Goal: Task Accomplishment & Management: Manage account settings

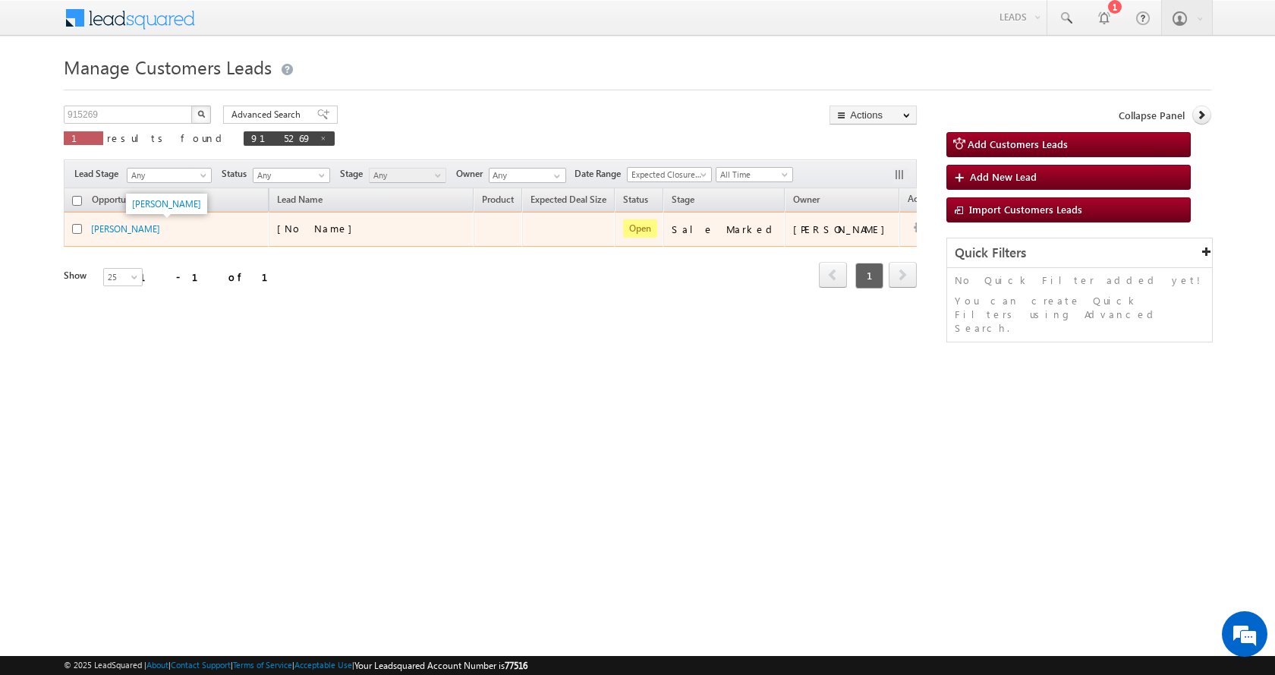
click at [137, 228] on link "[PERSON_NAME]" at bounding box center [125, 228] width 69 height 11
drag, startPoint x: 0, startPoint y: 0, endPoint x: 137, endPoint y: 228, distance: 266.6
click at [137, 228] on link "[PERSON_NAME]" at bounding box center [125, 228] width 69 height 11
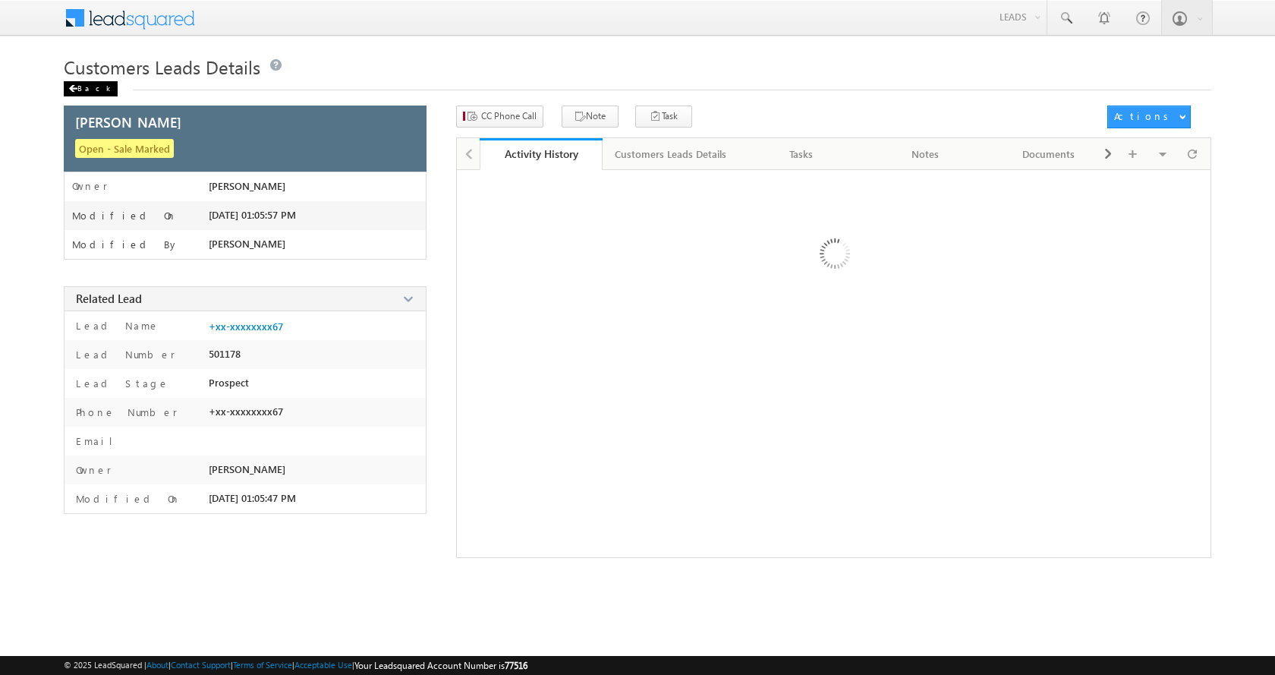
click at [90, 90] on div "Back" at bounding box center [91, 88] width 54 height 15
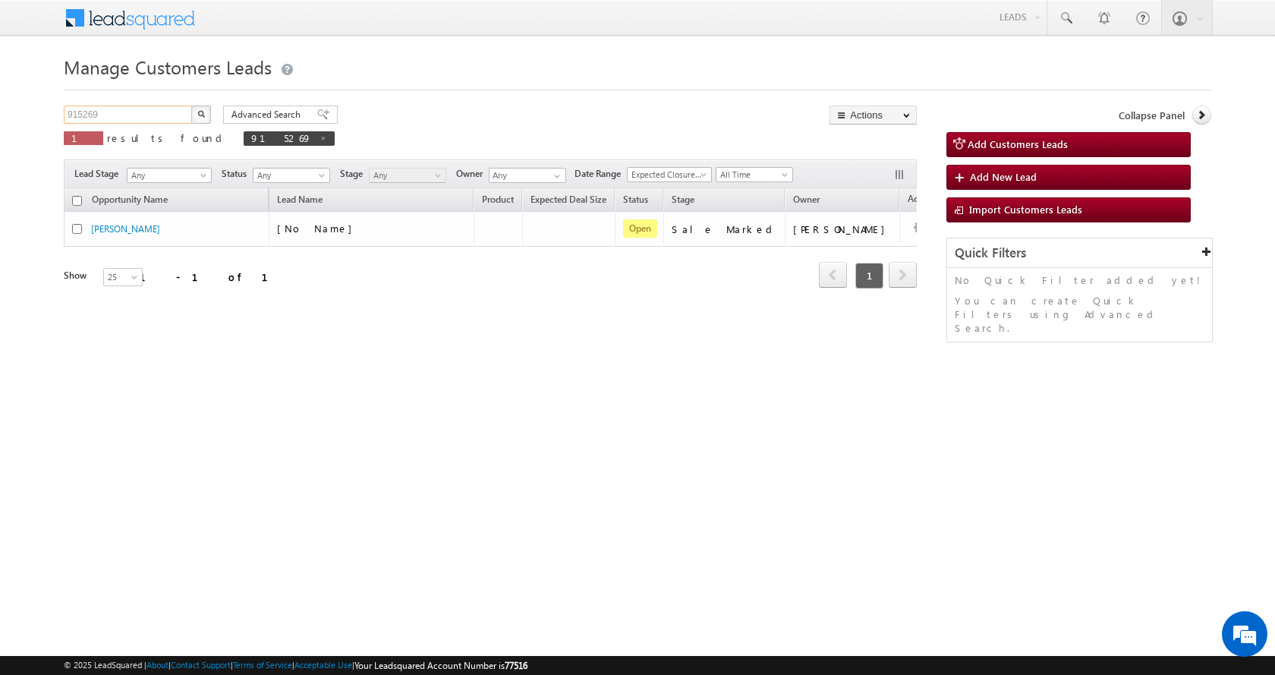
click at [80, 115] on input "915269" at bounding box center [129, 115] width 130 height 18
paste input "31"
type input "915319"
click at [191, 106] on button "button" at bounding box center [201, 115] width 20 height 18
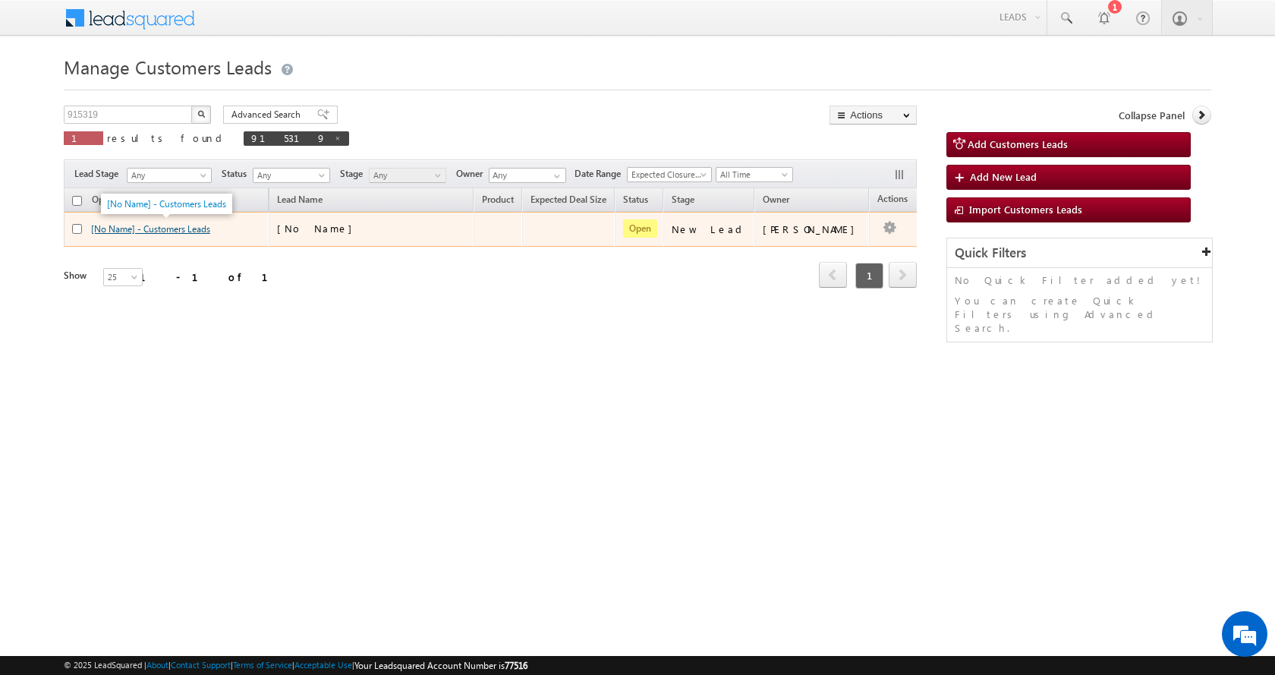
click at [149, 235] on div "[No Name] - Customers Leads" at bounding box center [167, 229] width 152 height 14
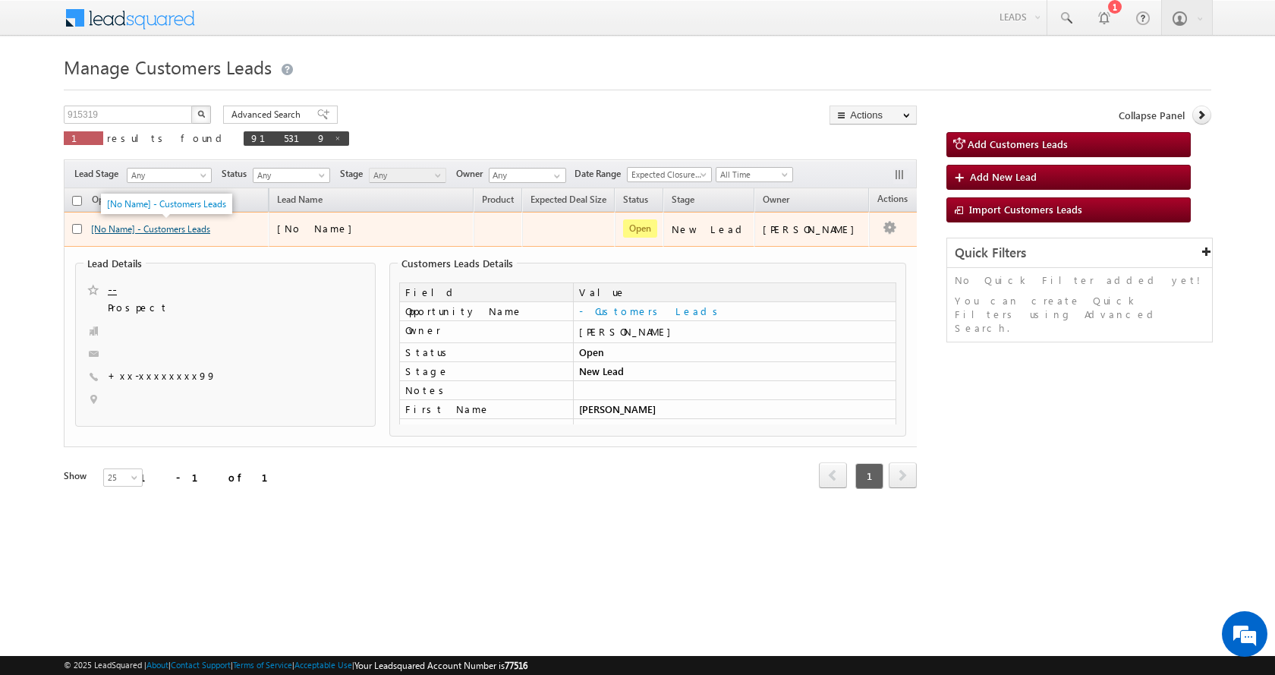
click at [151, 233] on link "[No Name] - Customers Leads" at bounding box center [150, 228] width 119 height 11
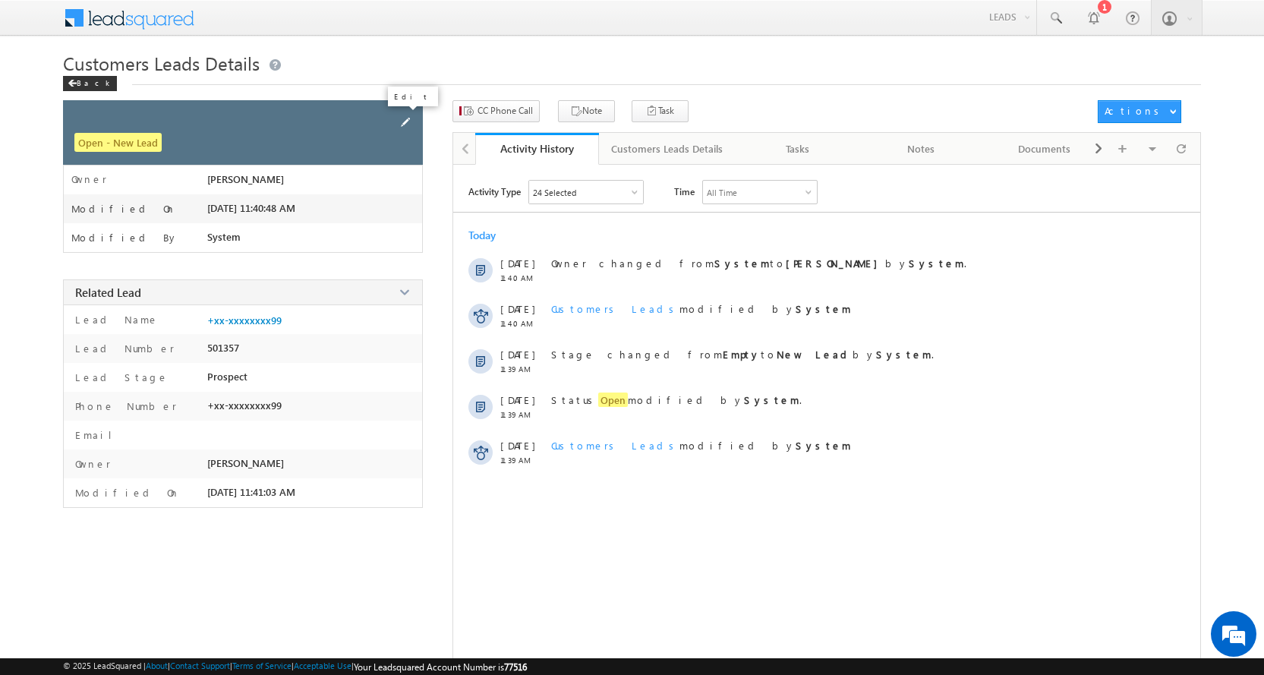
click at [404, 124] on span at bounding box center [405, 122] width 17 height 17
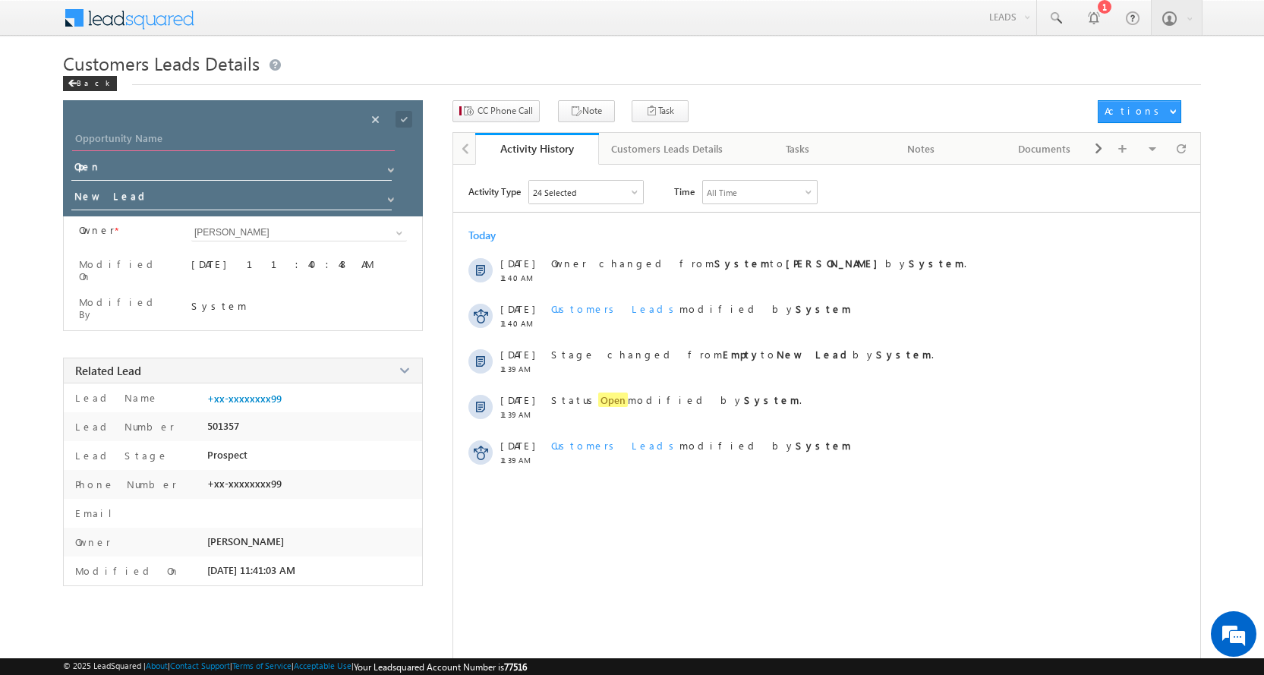
click at [149, 143] on input "Opportunity Name" at bounding box center [233, 140] width 323 height 21
paste input "UMASHANKAR AHIRWAR"
type input "UMASHANKAR AHIRWAR"
click at [392, 196] on span at bounding box center [391, 200] width 12 height 12
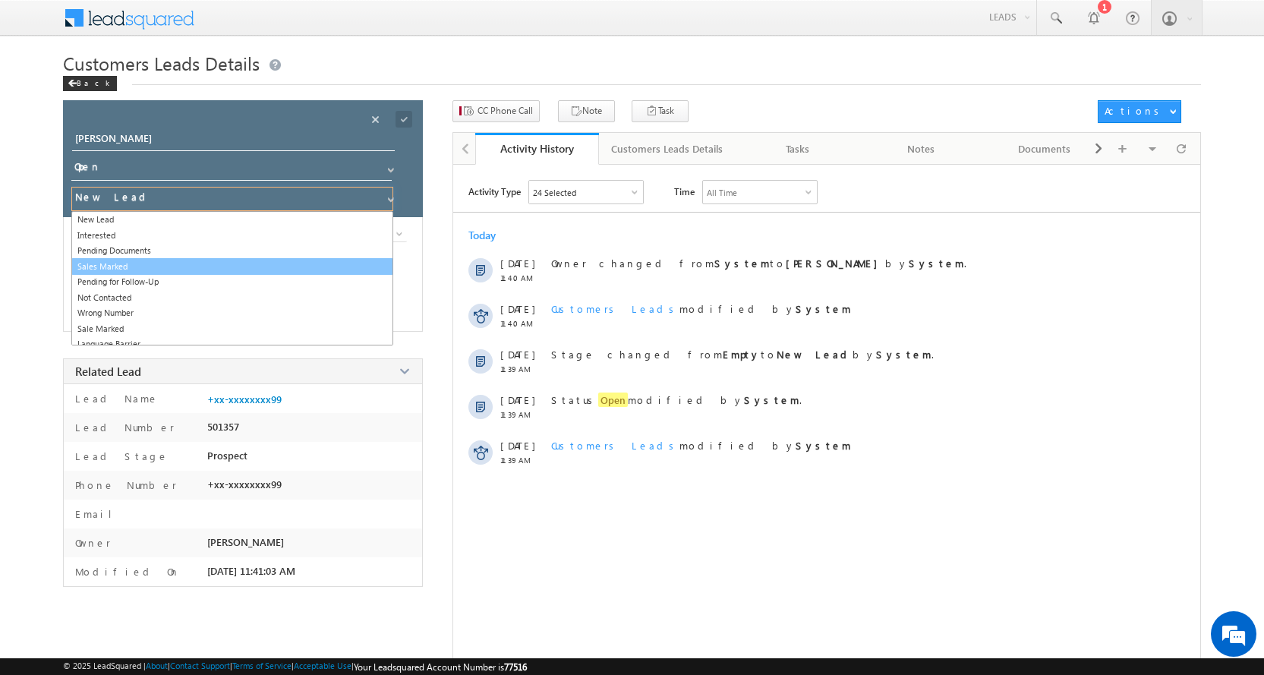
click at [106, 265] on link "Sales Marked" at bounding box center [232, 266] width 322 height 17
type input "Sales Marked"
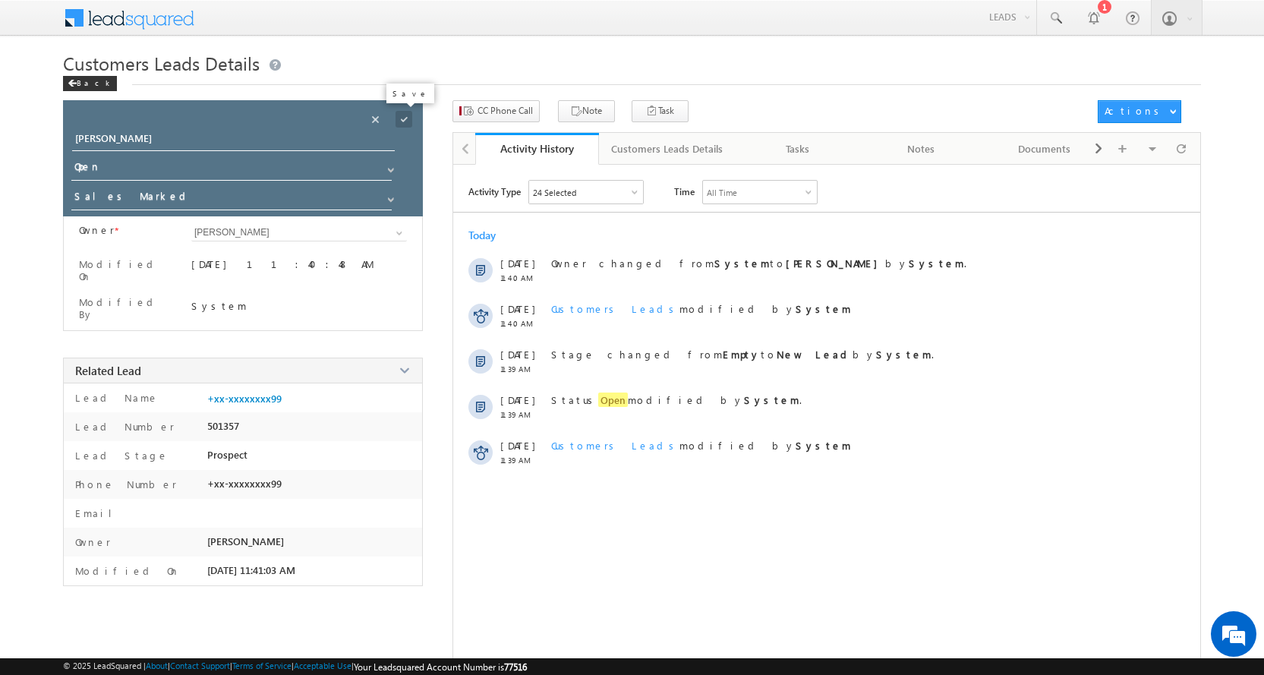
click at [404, 119] on span at bounding box center [403, 119] width 17 height 17
click at [496, 110] on span "CC Phone Call" at bounding box center [504, 111] width 55 height 14
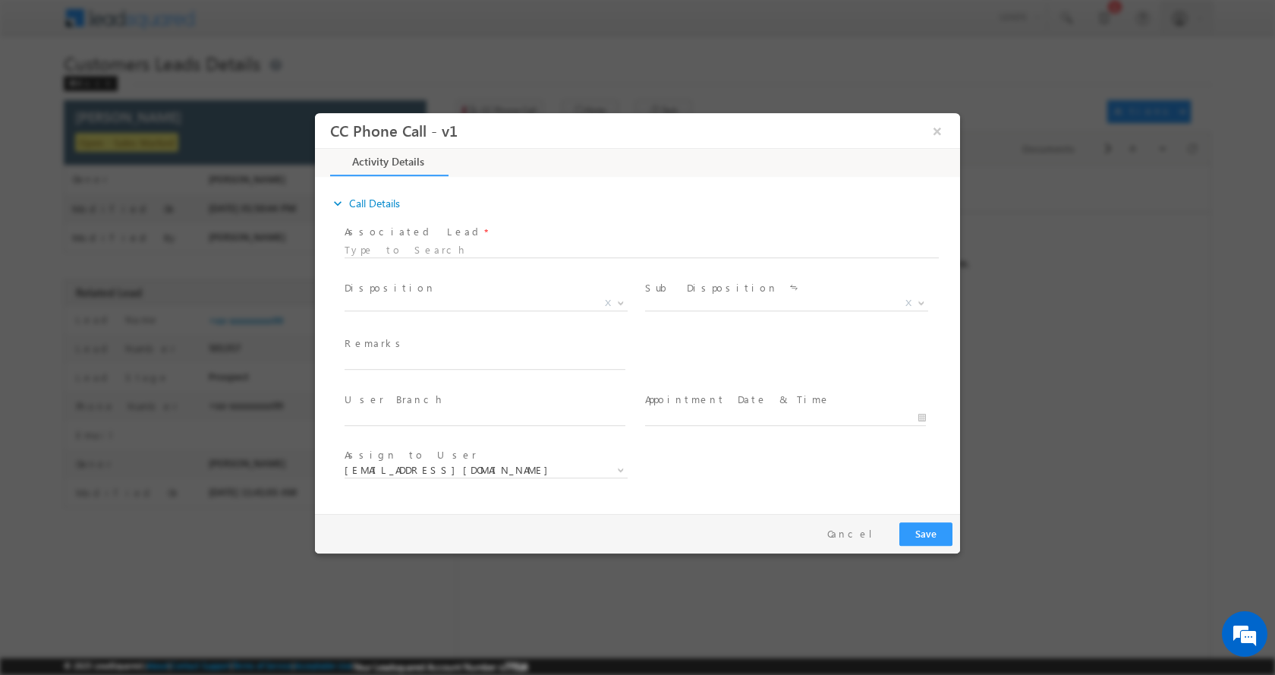
click at [416, 369] on span at bounding box center [485, 376] width 280 height 17
click at [424, 361] on input "text" at bounding box center [485, 361] width 281 height 15
paste input "UMASHANKAR AHIRWAR-P+C-PLOT-19 L-LOAN-15 L-JOB-30 K-AGE-24-EMI-NA-CIBIL-768-PV-…"
type input "UMASHANKAR AHIRWAR-P+C-PLOT-19 L-LOAN-15 L-JOB-30 K-AGE-24-EMI-NA-CIBIL-768-PV-…"
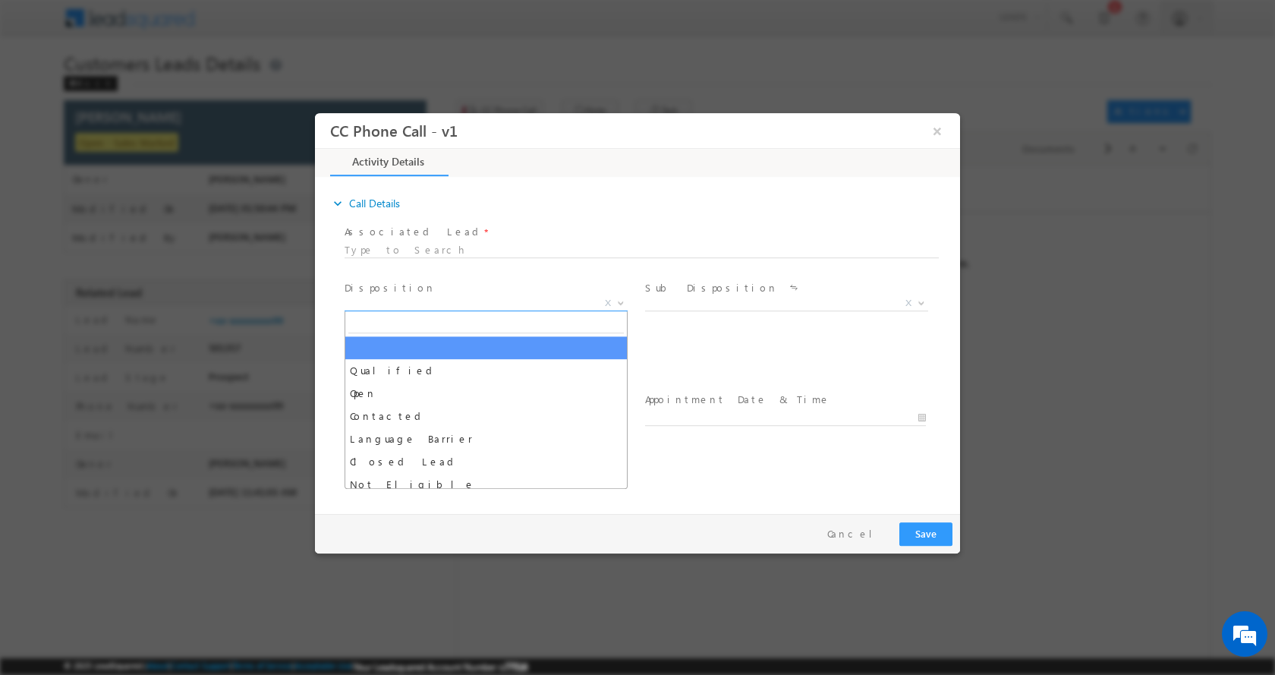
click at [619, 301] on b at bounding box center [620, 301] width 9 height 5
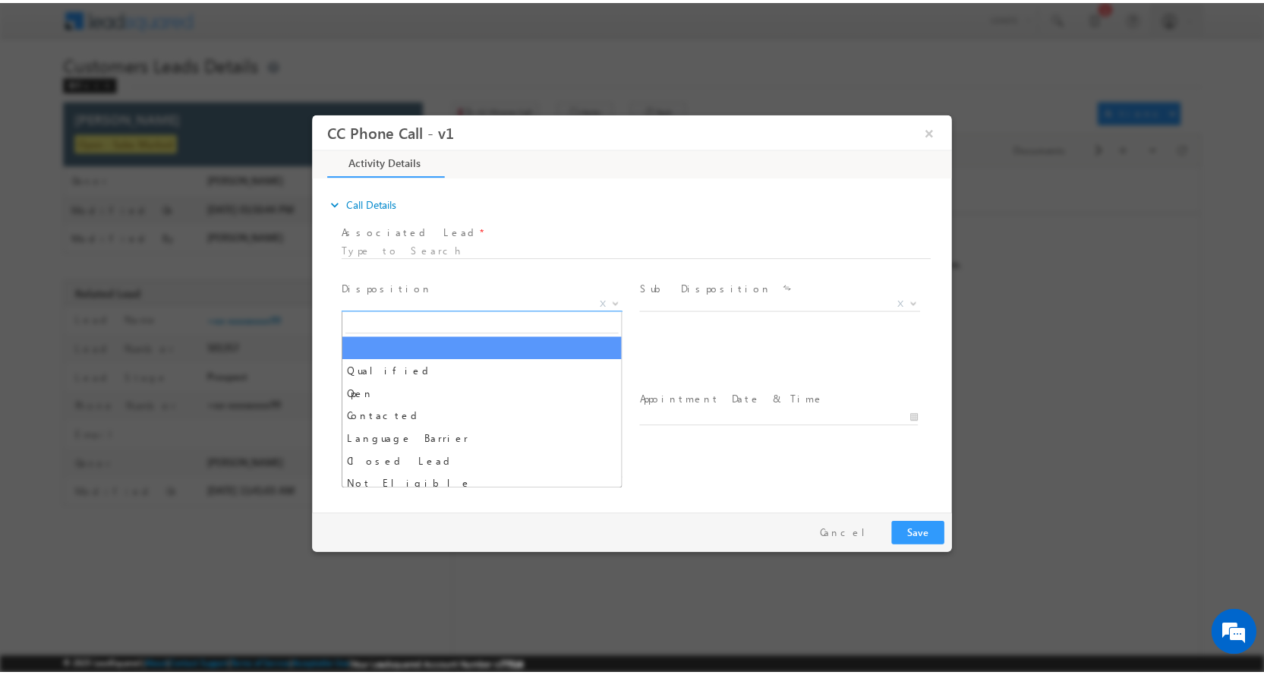
scroll to position [0, 0]
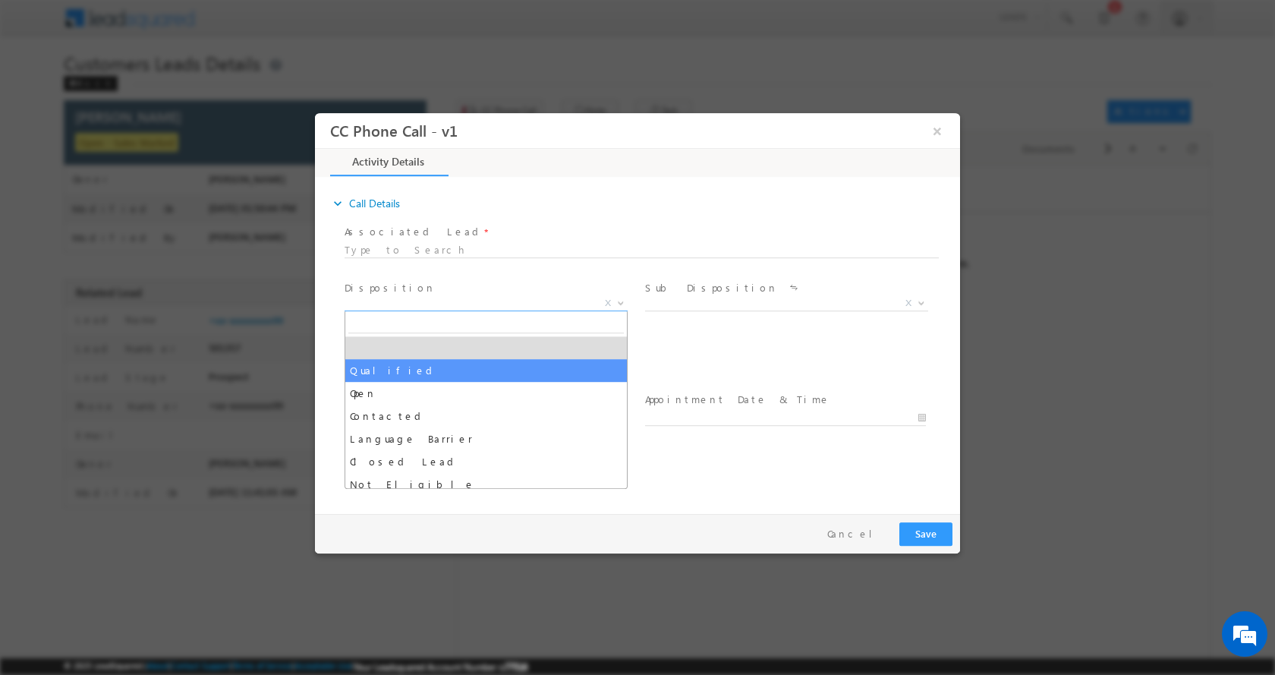
select select "Qualified"
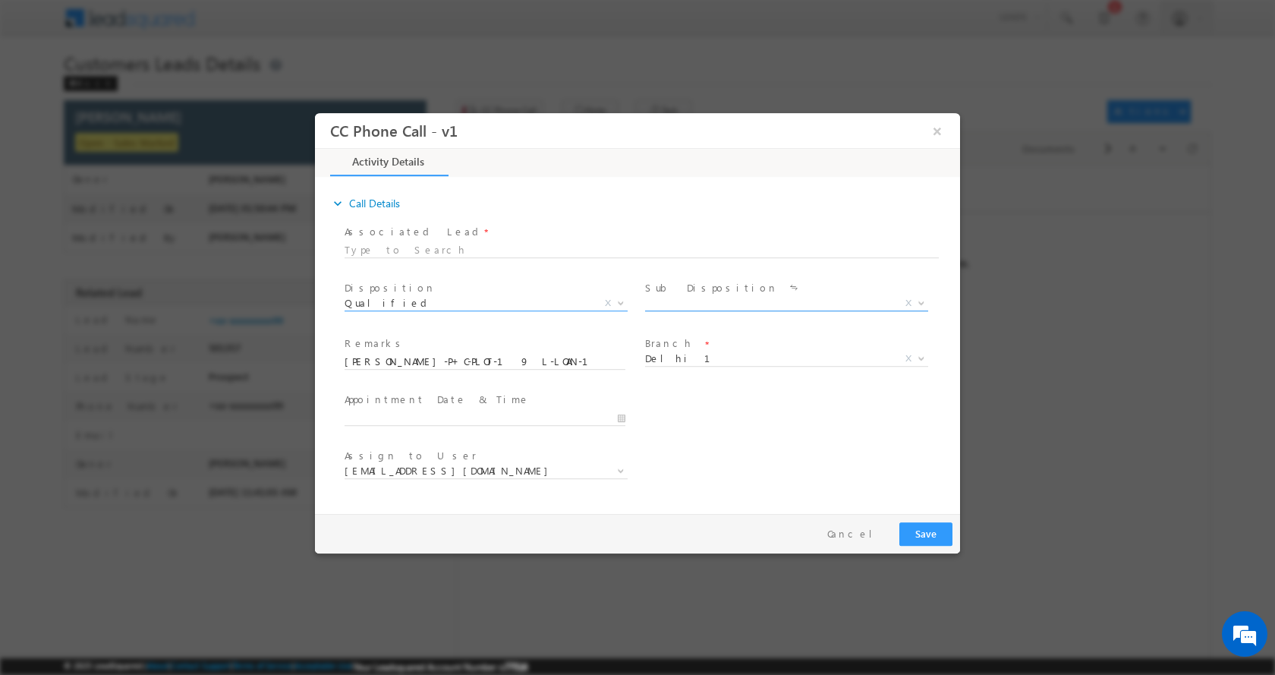
click at [920, 299] on b at bounding box center [921, 301] width 9 height 5
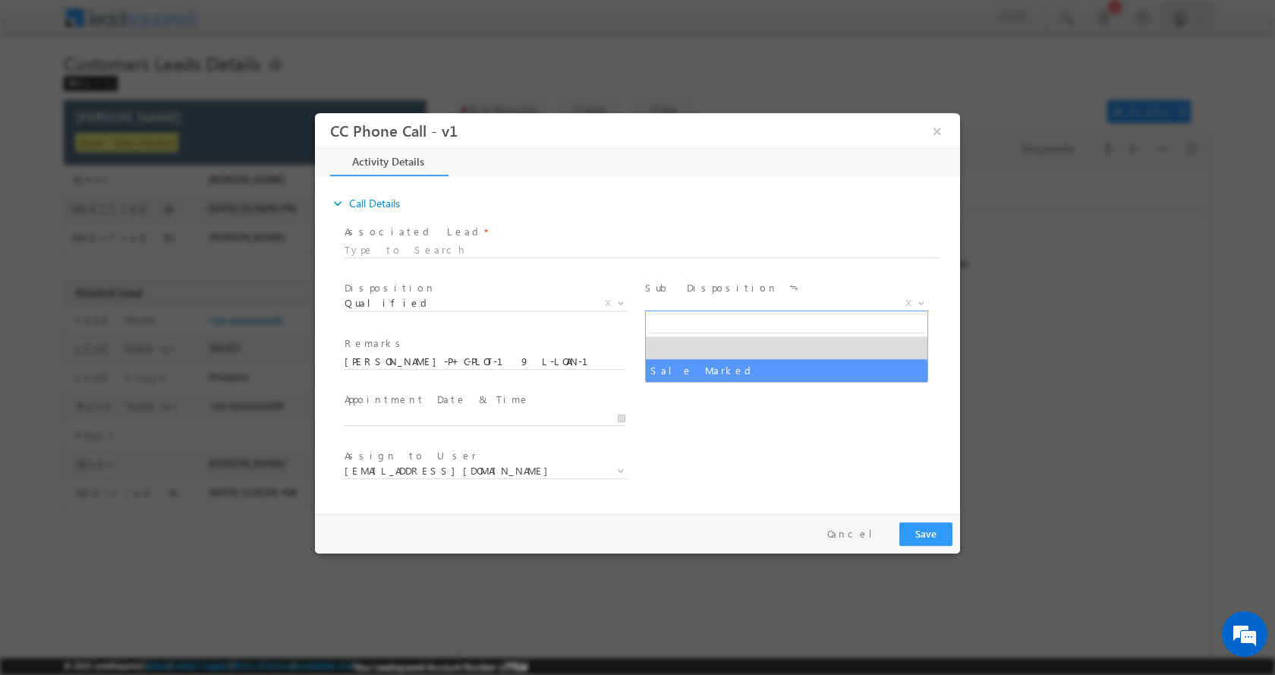
select select "Sale Marked"
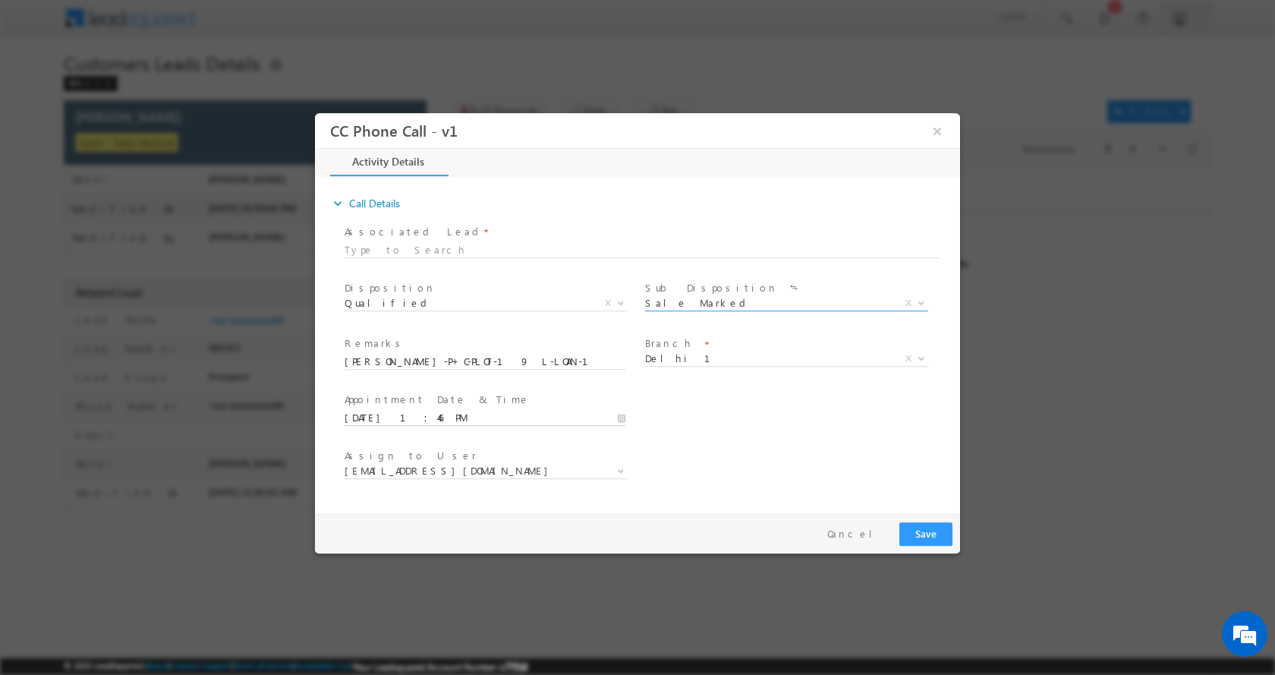
click at [619, 419] on input "09/22/2025 1:46 PM" at bounding box center [485, 417] width 281 height 15
type input "09/27/2025 1:46 PM"
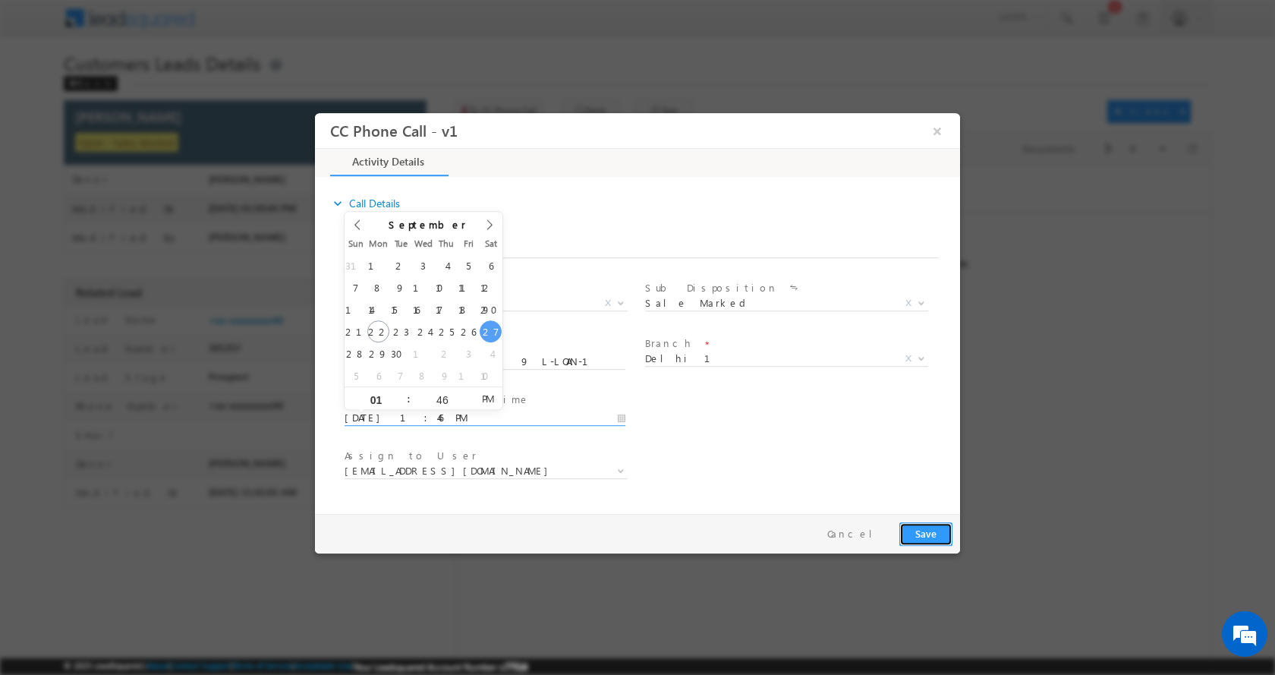
click at [933, 531] on button "Save" at bounding box center [926, 533] width 53 height 24
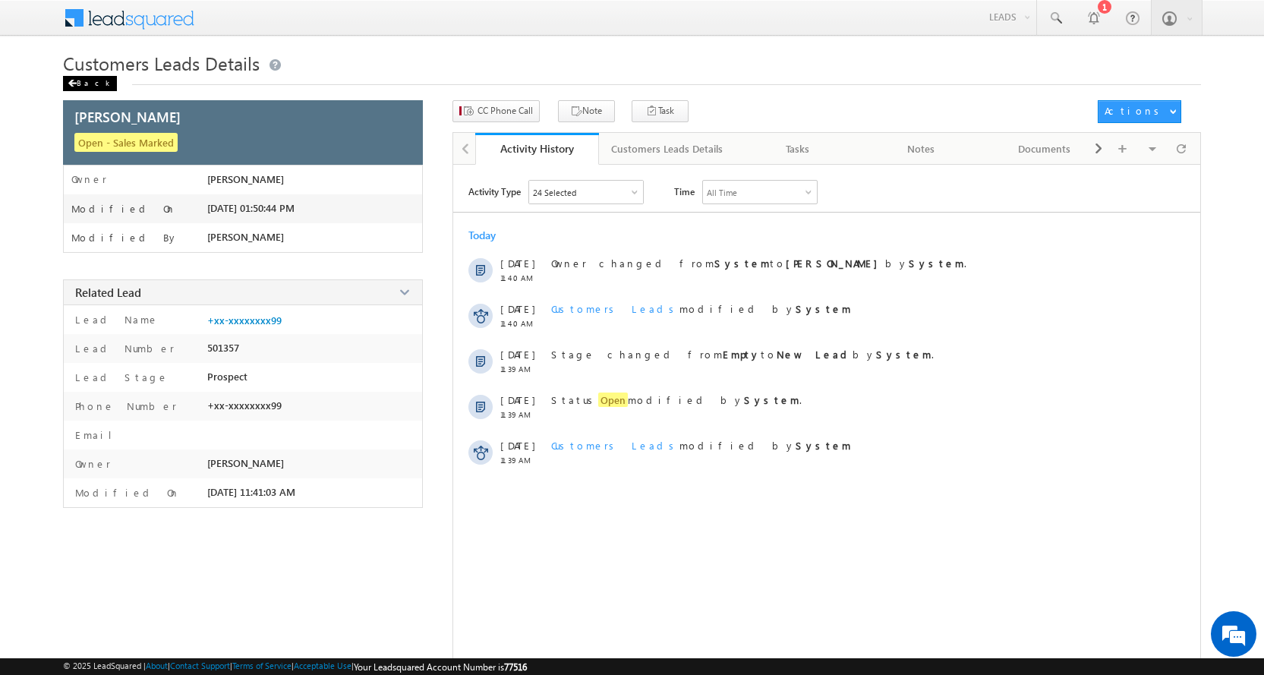
click at [84, 82] on div "Back" at bounding box center [90, 83] width 54 height 15
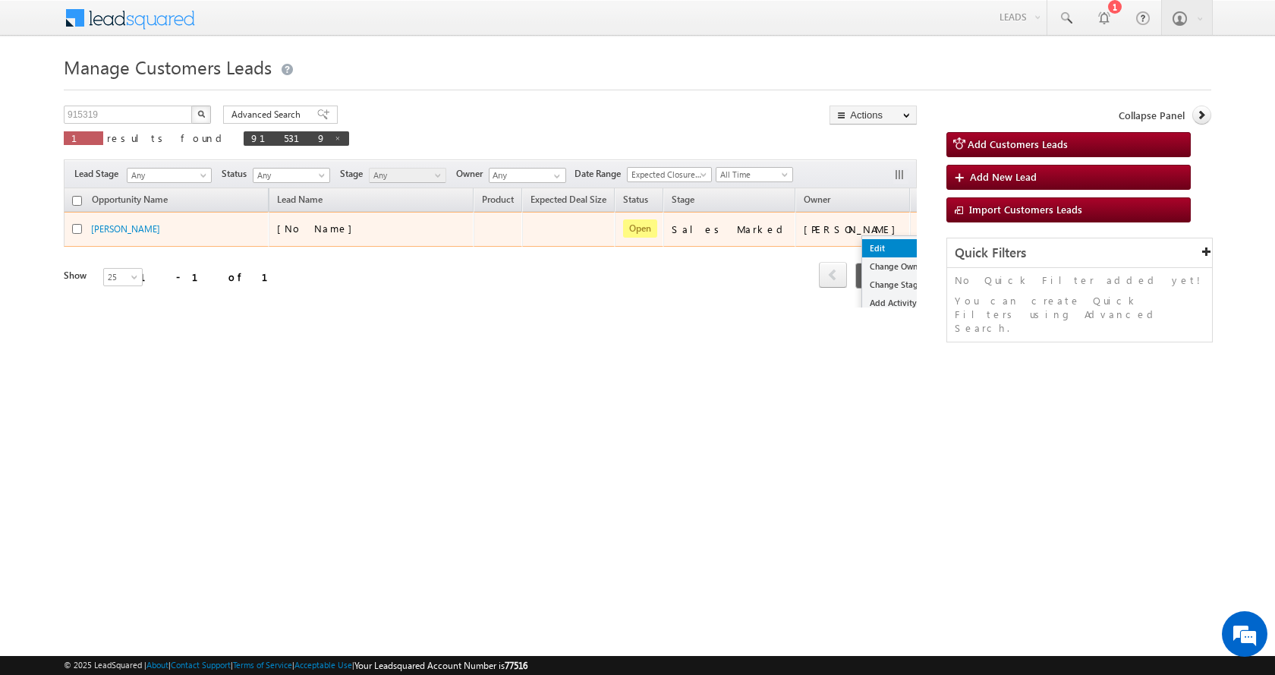
click at [862, 239] on link "Edit" at bounding box center [900, 248] width 76 height 18
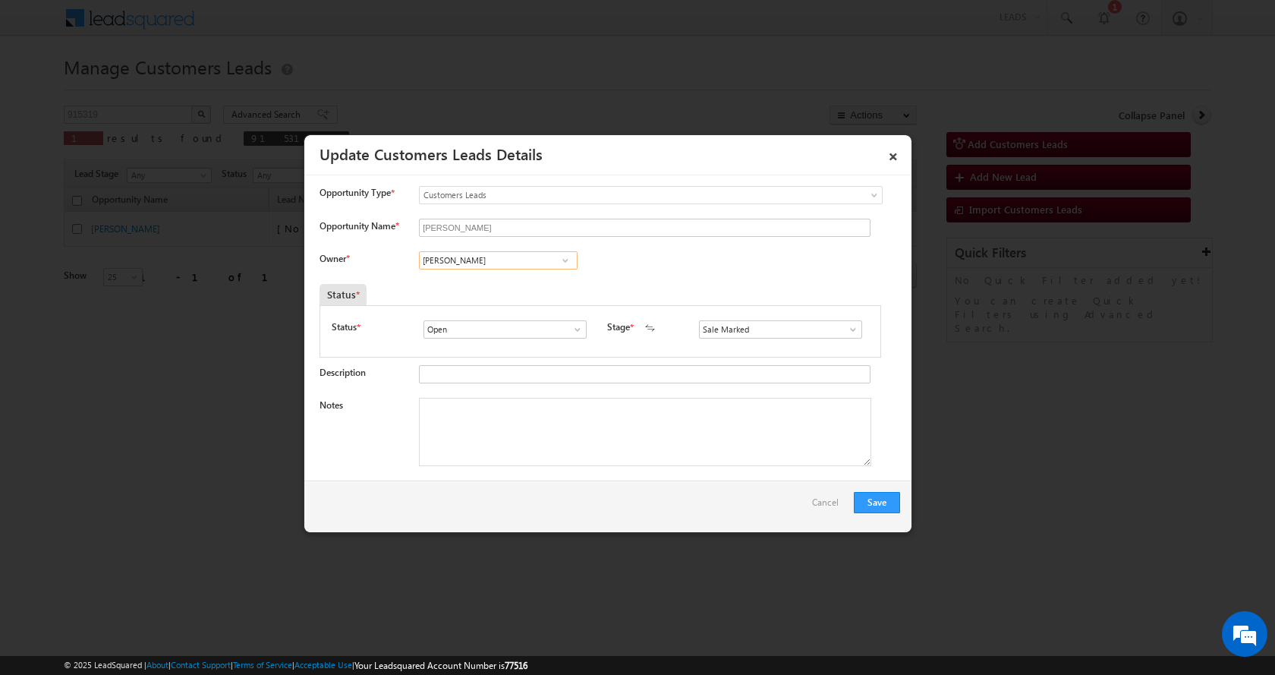
click at [480, 260] on input "[PERSON_NAME]" at bounding box center [498, 260] width 159 height 18
paste input "[PERSON_NAME]"
click at [528, 287] on span "[EMAIL_ADDRESS][DOMAIN_NAME]" at bounding box center [493, 289] width 137 height 11
type input "[PERSON_NAME]"
click at [564, 433] on textarea "Notes" at bounding box center [645, 432] width 452 height 68
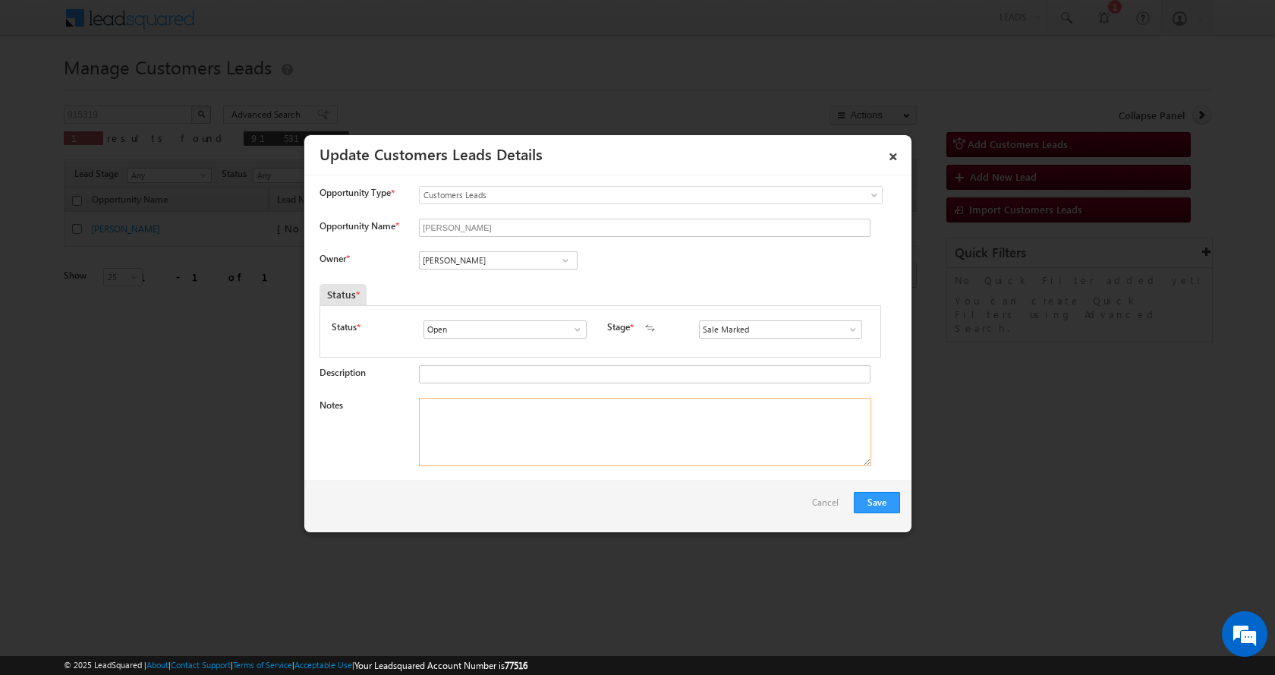
paste textarea "[PERSON_NAME]-P+C-PLOT-19 L-LOAN-15 L-JOB-30 K-AGE-[DEMOGRAPHIC_DATA]-EMI-NA-CI…"
type textarea "[PERSON_NAME]-P+C-PLOT-19 L-LOAN-15 L-JOB-30 K-AGE-[DEMOGRAPHIC_DATA]-EMI-NA-CI…"
click at [884, 503] on button "Save" at bounding box center [877, 502] width 46 height 21
